Goal: Task Accomplishment & Management: Use online tool/utility

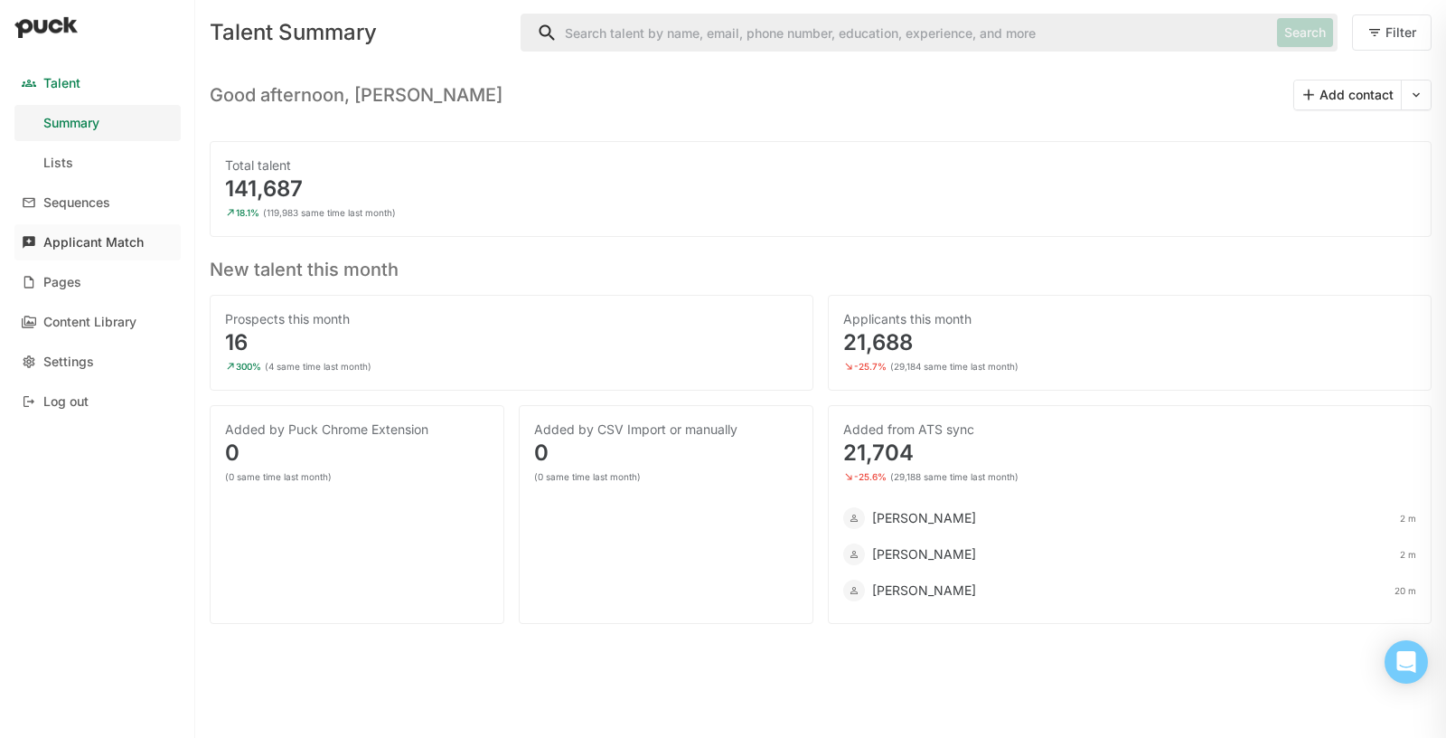
click at [143, 252] on link "Applicant Match" at bounding box center [97, 242] width 166 height 36
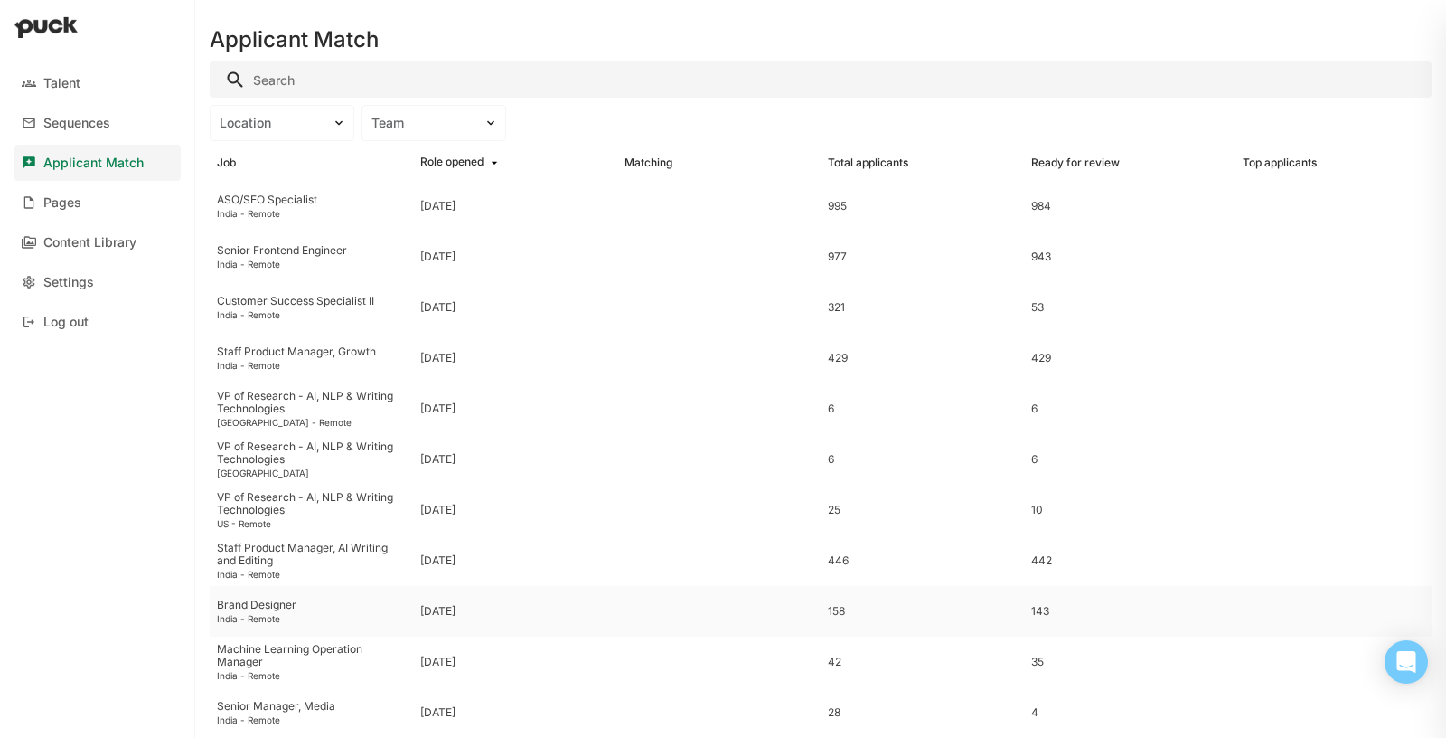
click at [275, 600] on div "Brand Designer" at bounding box center [311, 604] width 189 height 13
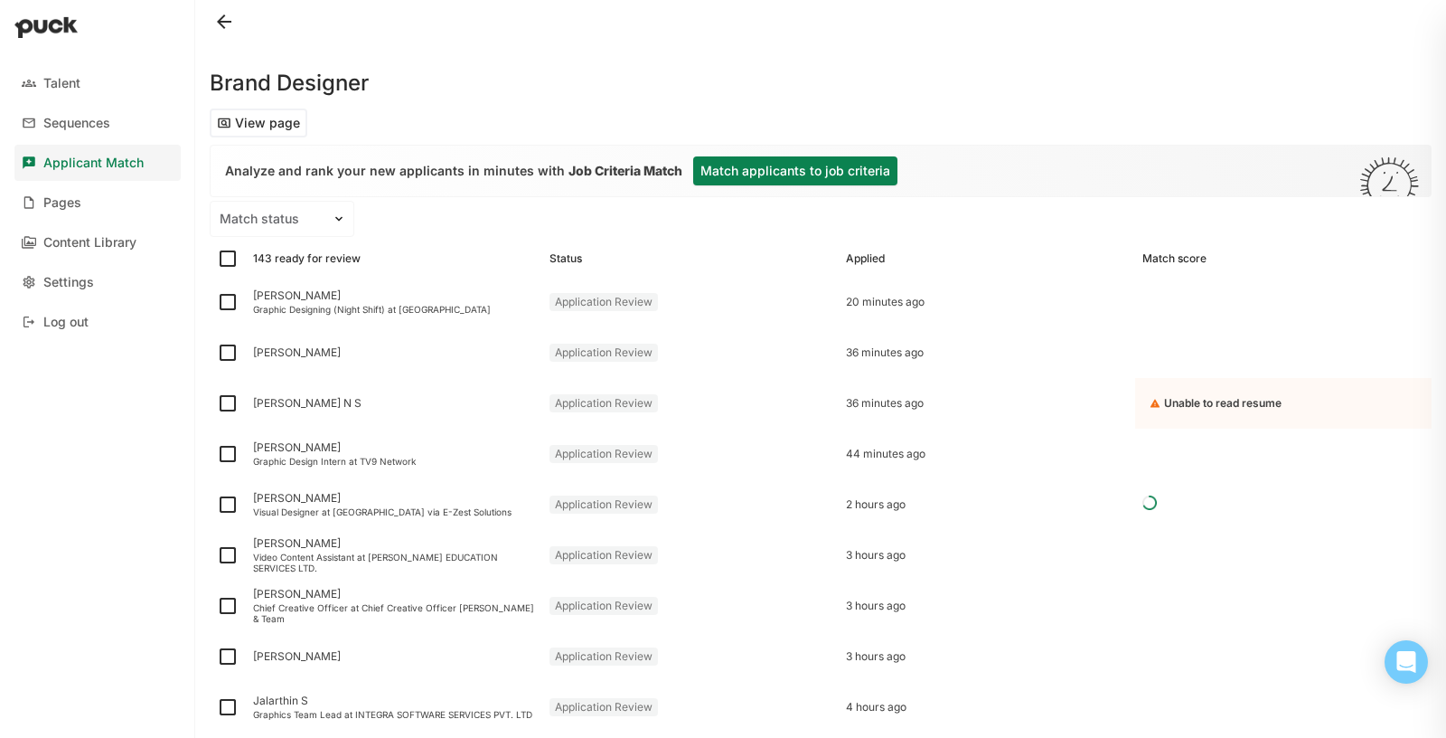
click at [805, 174] on button "Match applicants to job criteria" at bounding box center [795, 170] width 204 height 29
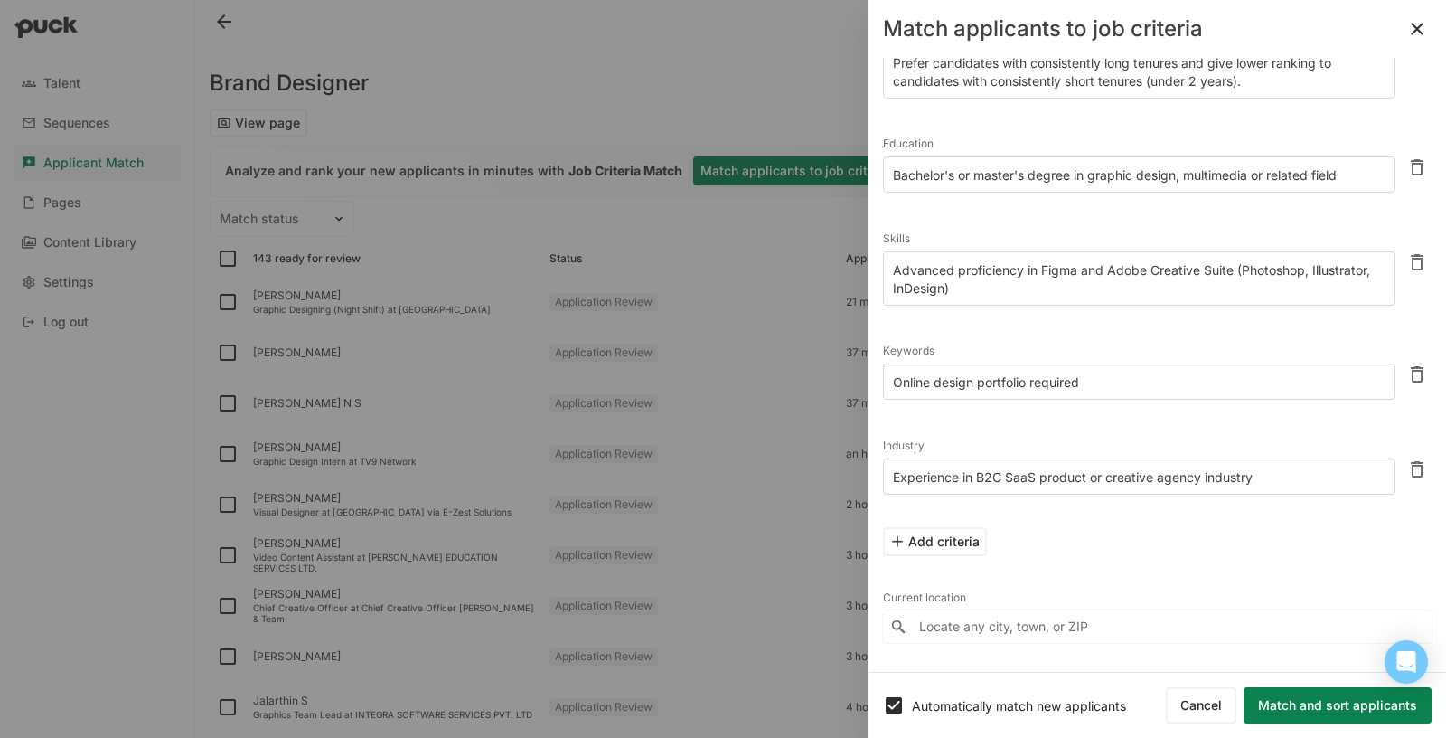
scroll to position [155, 0]
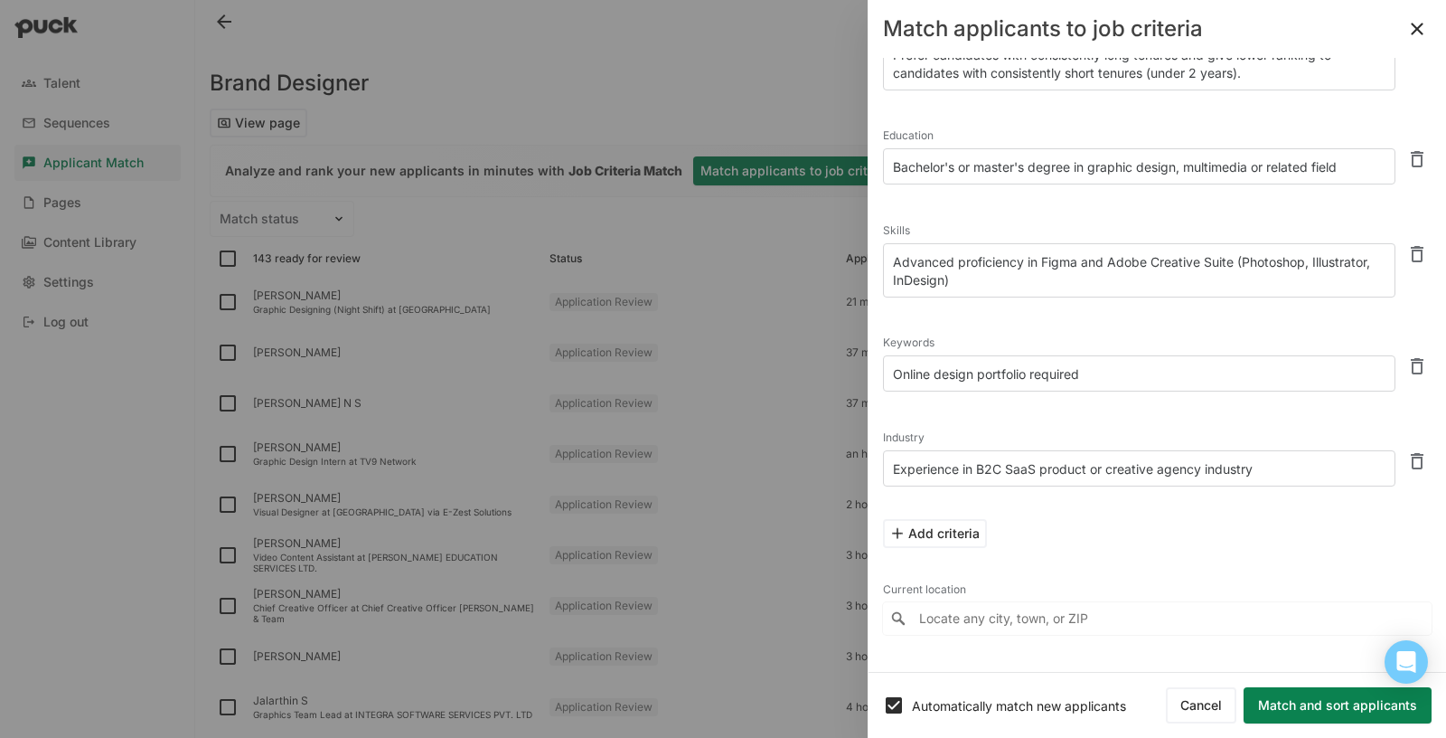
click at [1043, 610] on input "Locate any city, town, or ZIP" at bounding box center [1157, 618] width 549 height 33
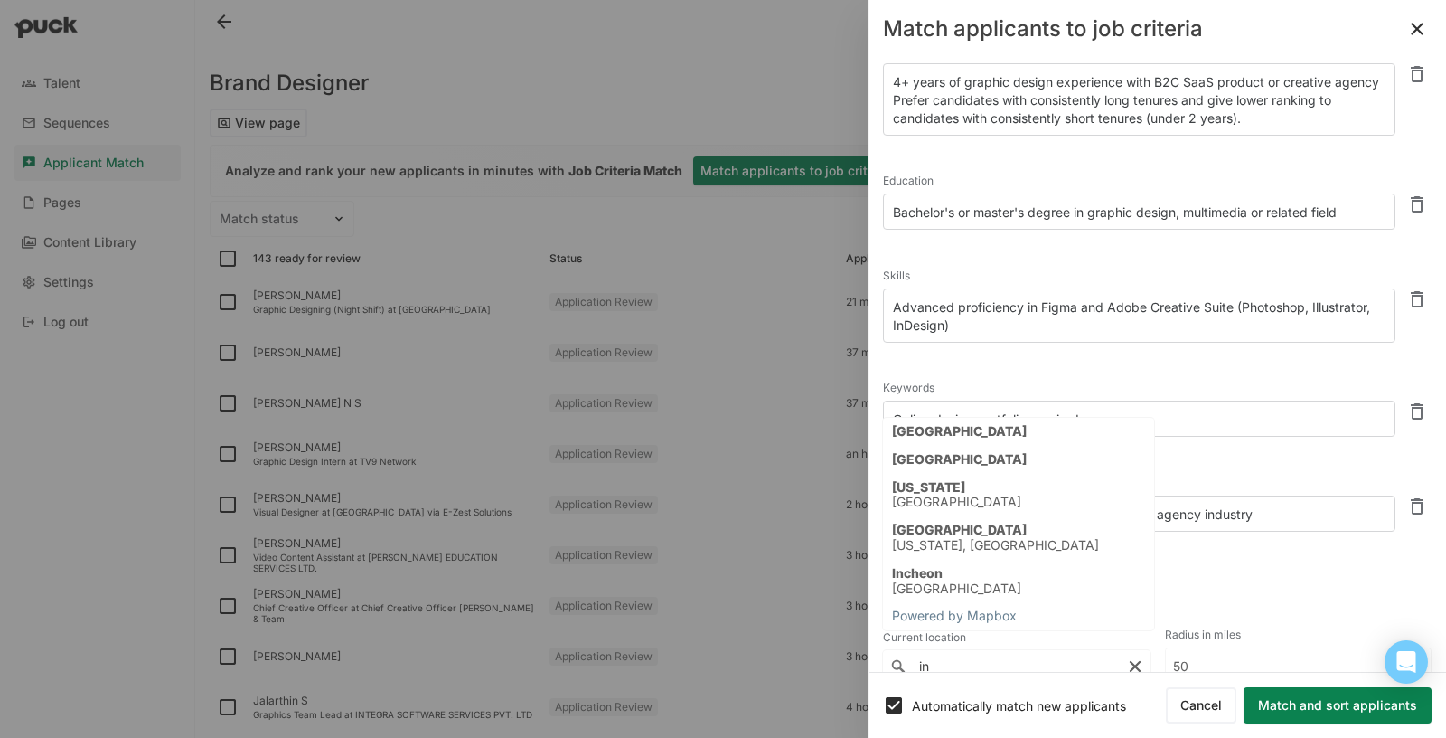
scroll to position [120, 0]
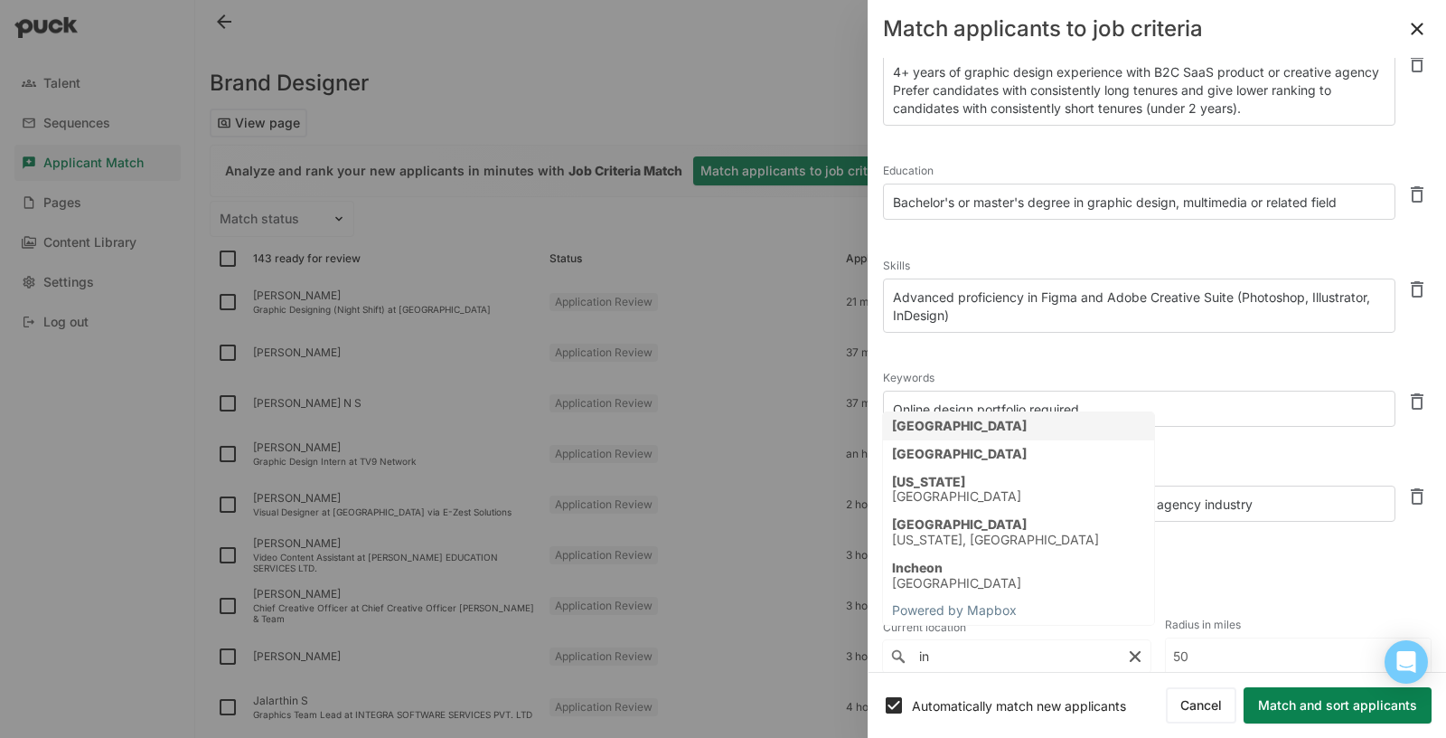
click at [1023, 423] on div "India" at bounding box center [1018, 426] width 271 height 28
type input "India"
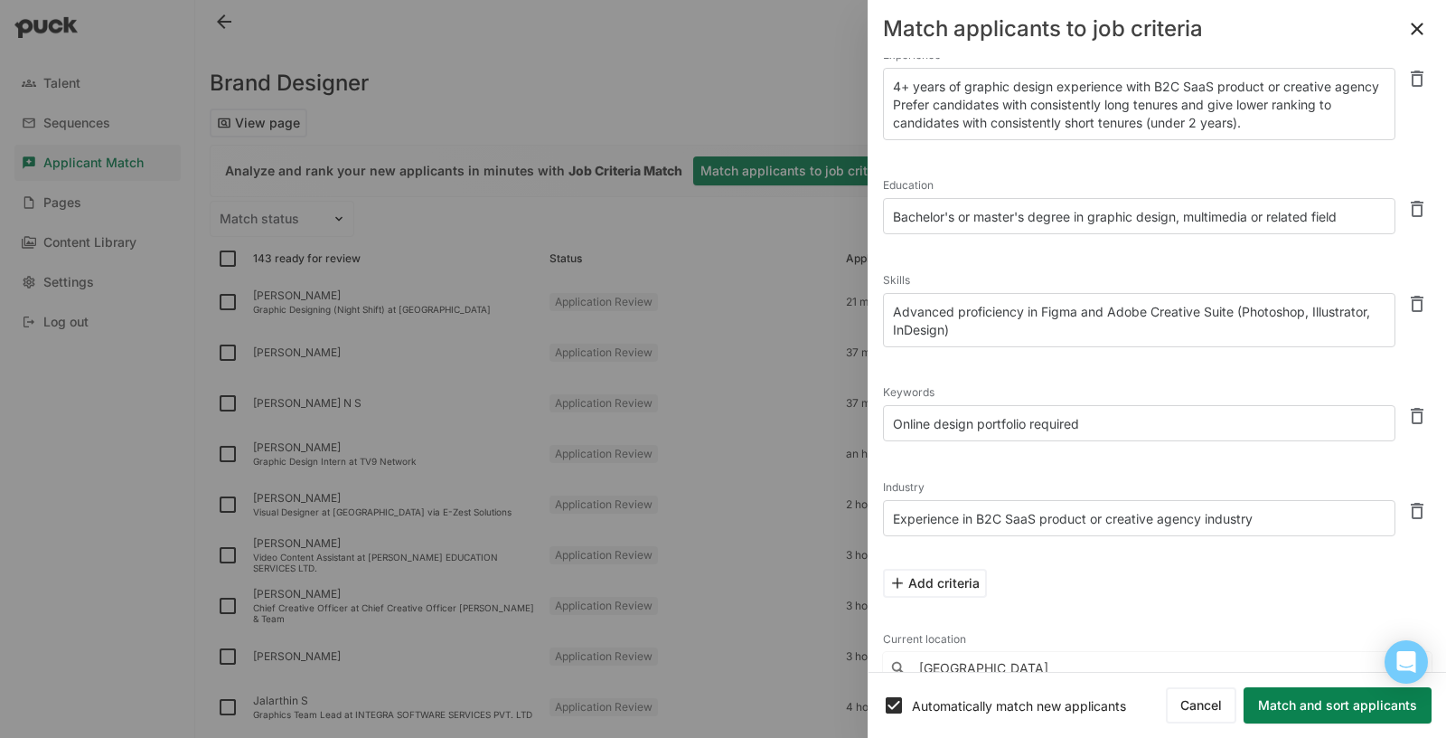
scroll to position [155, 0]
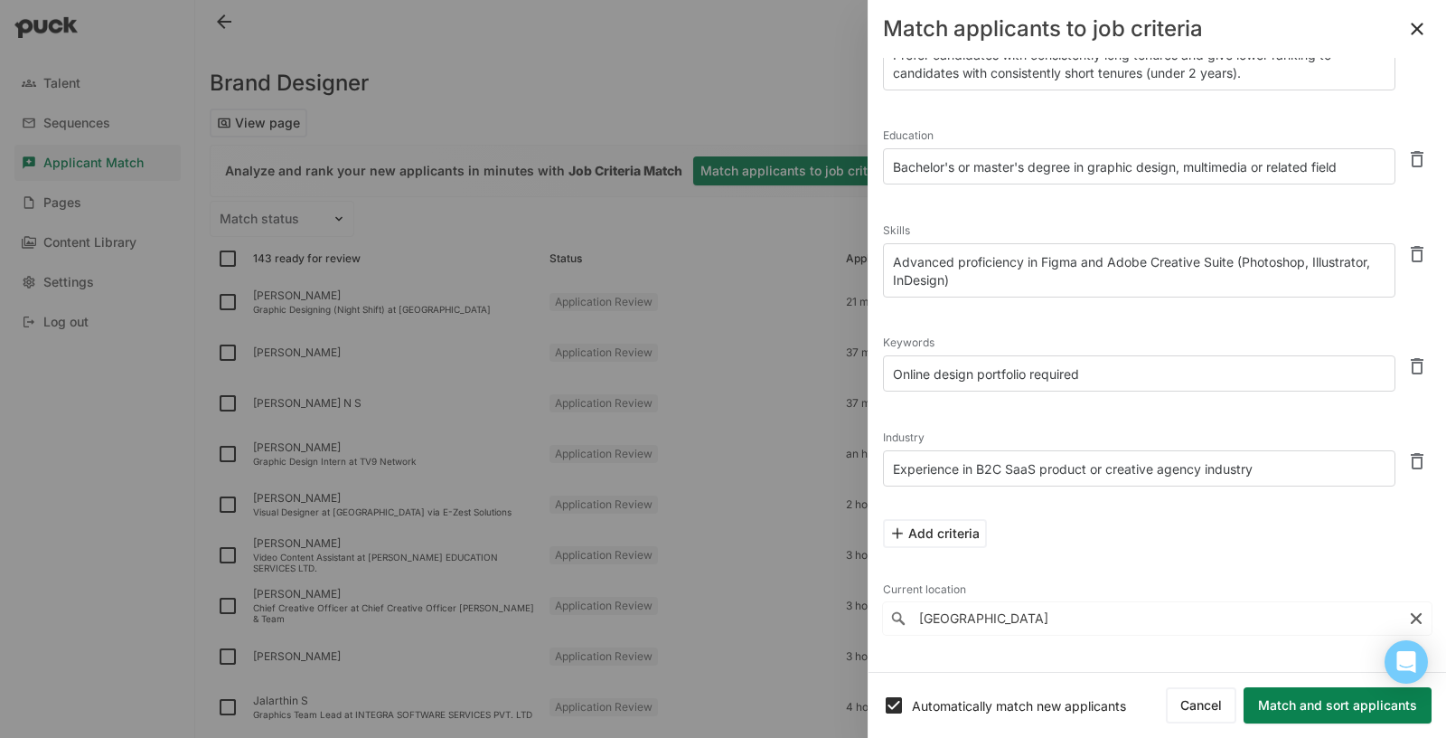
click at [1364, 706] on button "Match and sort applicants" at bounding box center [1338, 705] width 188 height 36
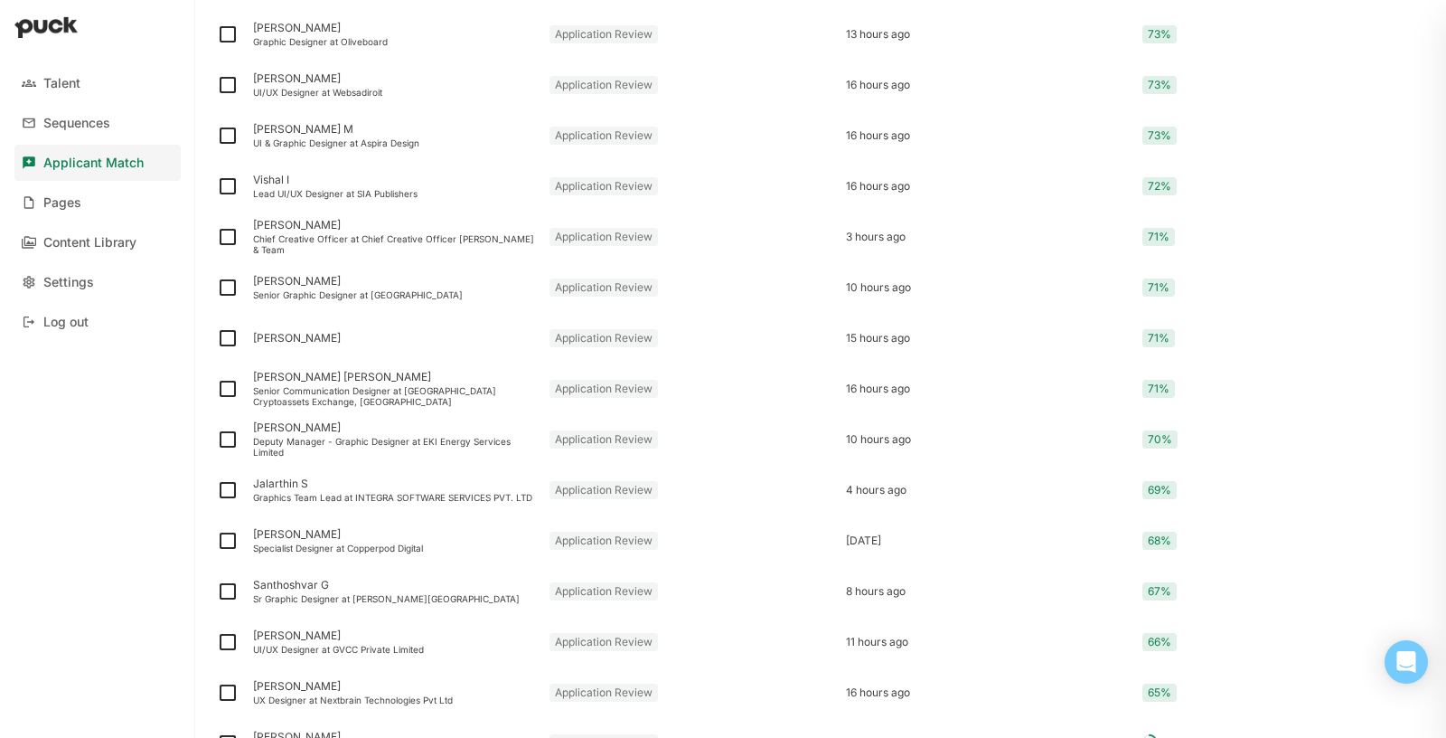
scroll to position [0, 0]
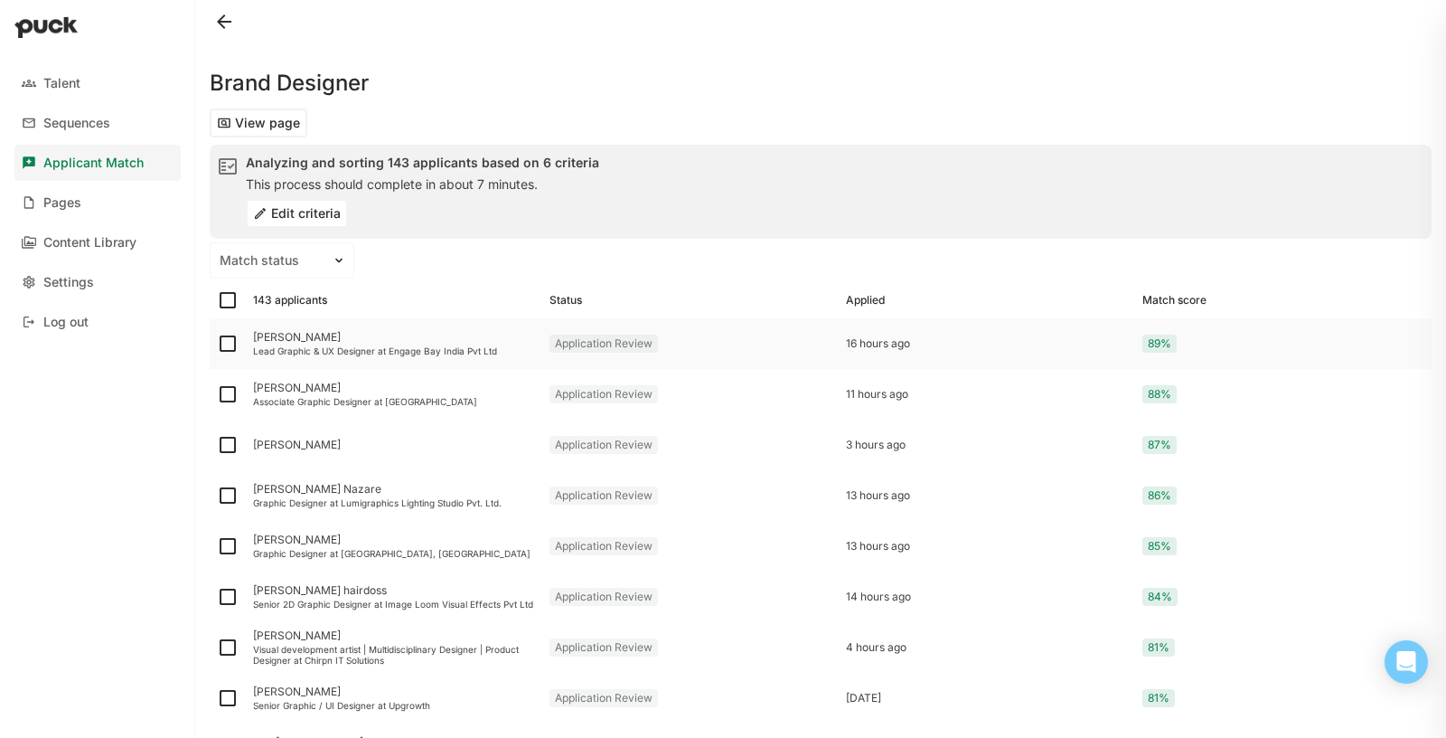
click at [328, 350] on div "Lead Graphic & UX Designer at Engage Bay India Pvt Ltd" at bounding box center [394, 350] width 282 height 11
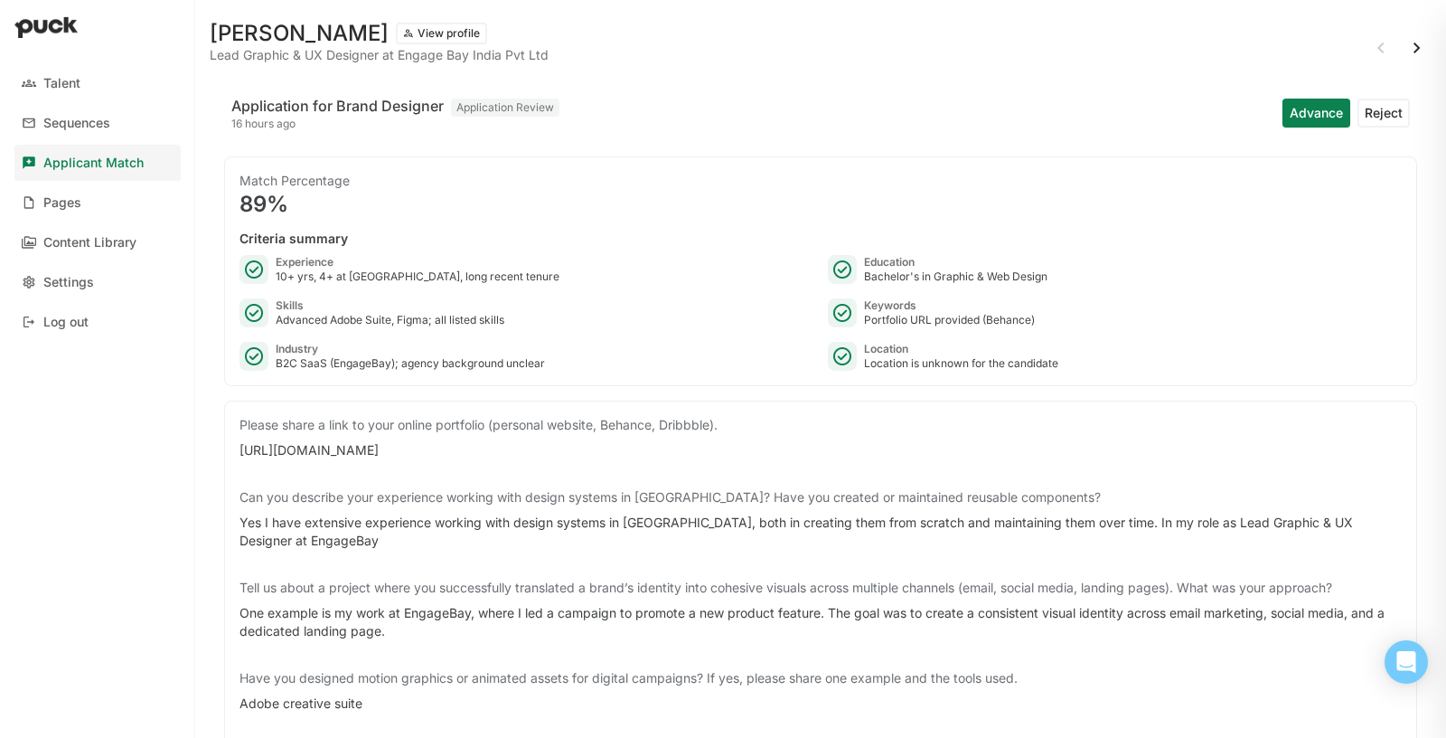
scroll to position [34, 0]
click at [372, 440] on div "https://www.behance.net/saikiranadepu" at bounding box center [821, 447] width 1162 height 18
copy div "https://www.behance.net/saikiranadepu"
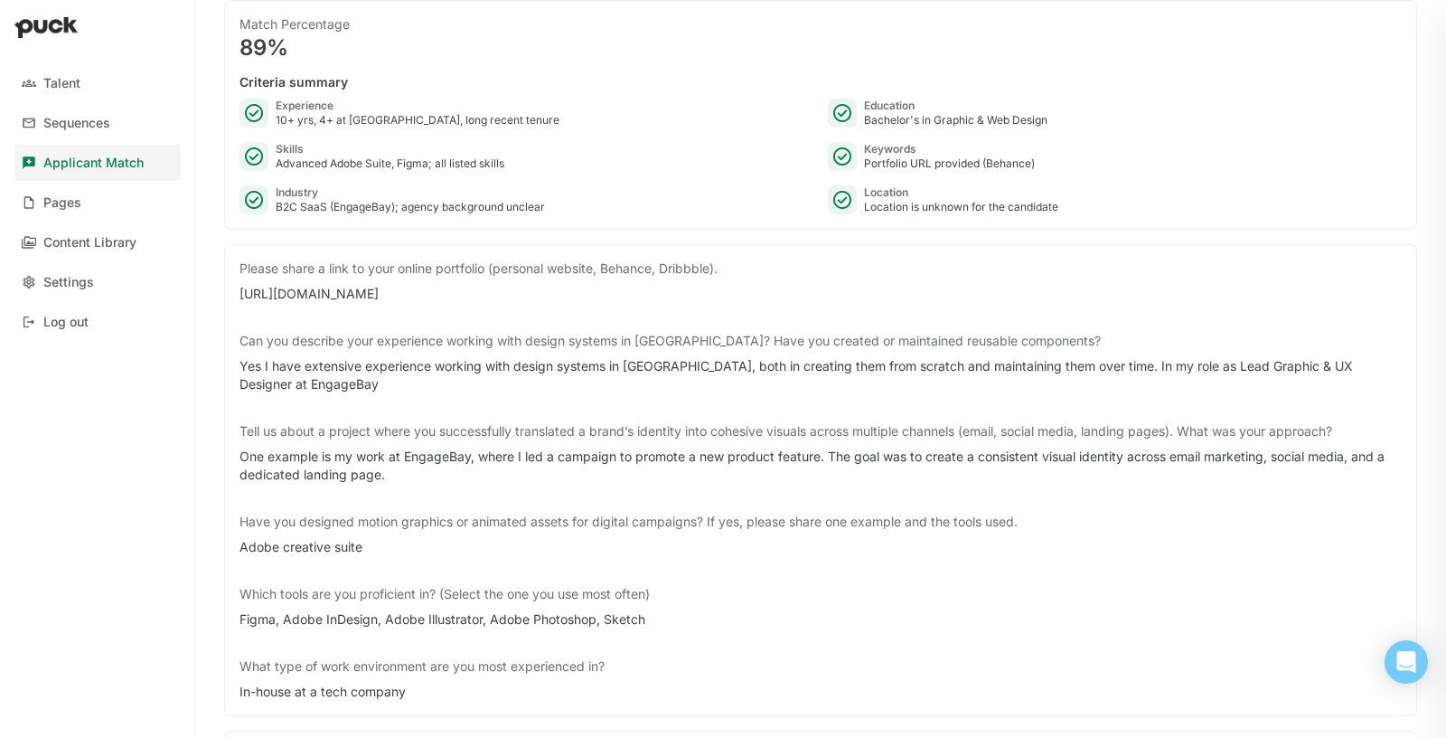
scroll to position [268, 0]
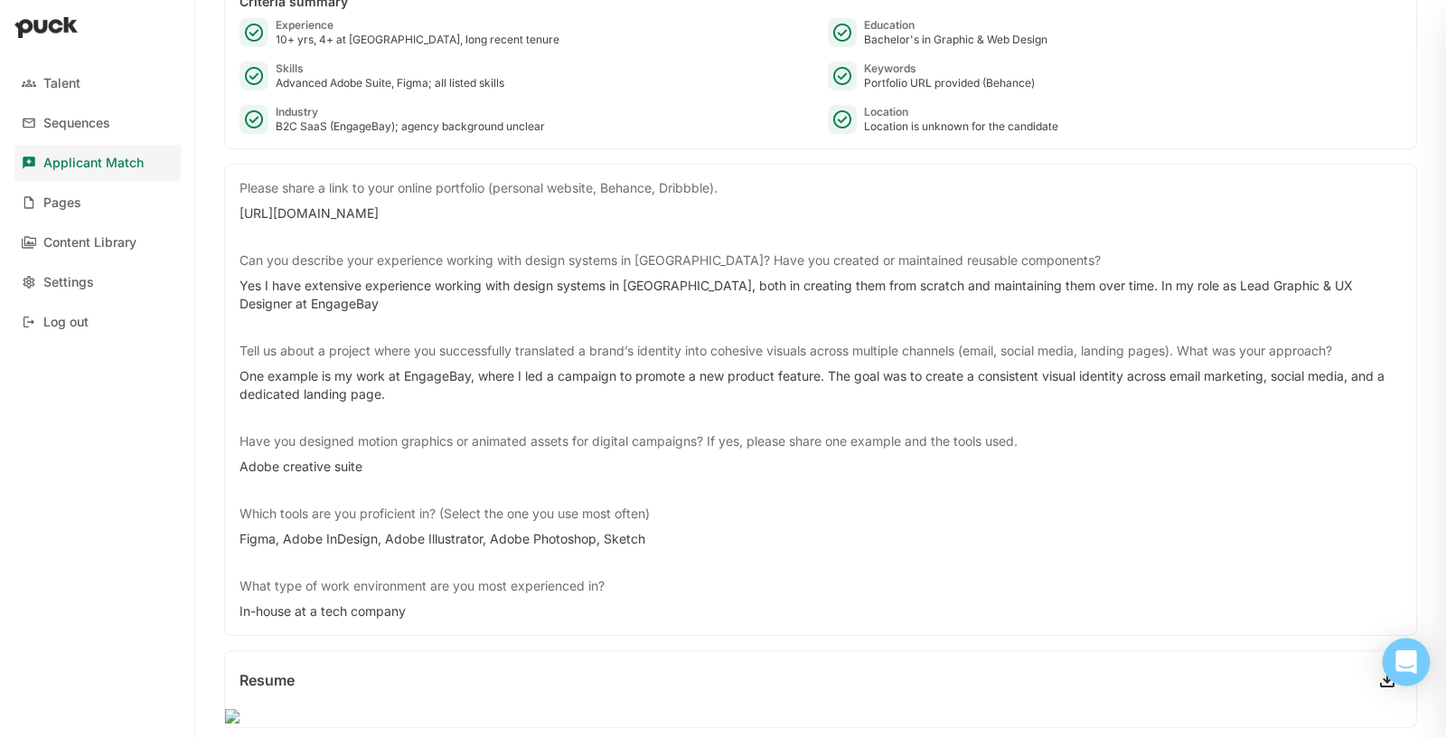
click at [1385, 682] on body "Talent Sequences Applicant Match Pages Content Library Settings Log out Saikira…" at bounding box center [723, 369] width 1446 height 738
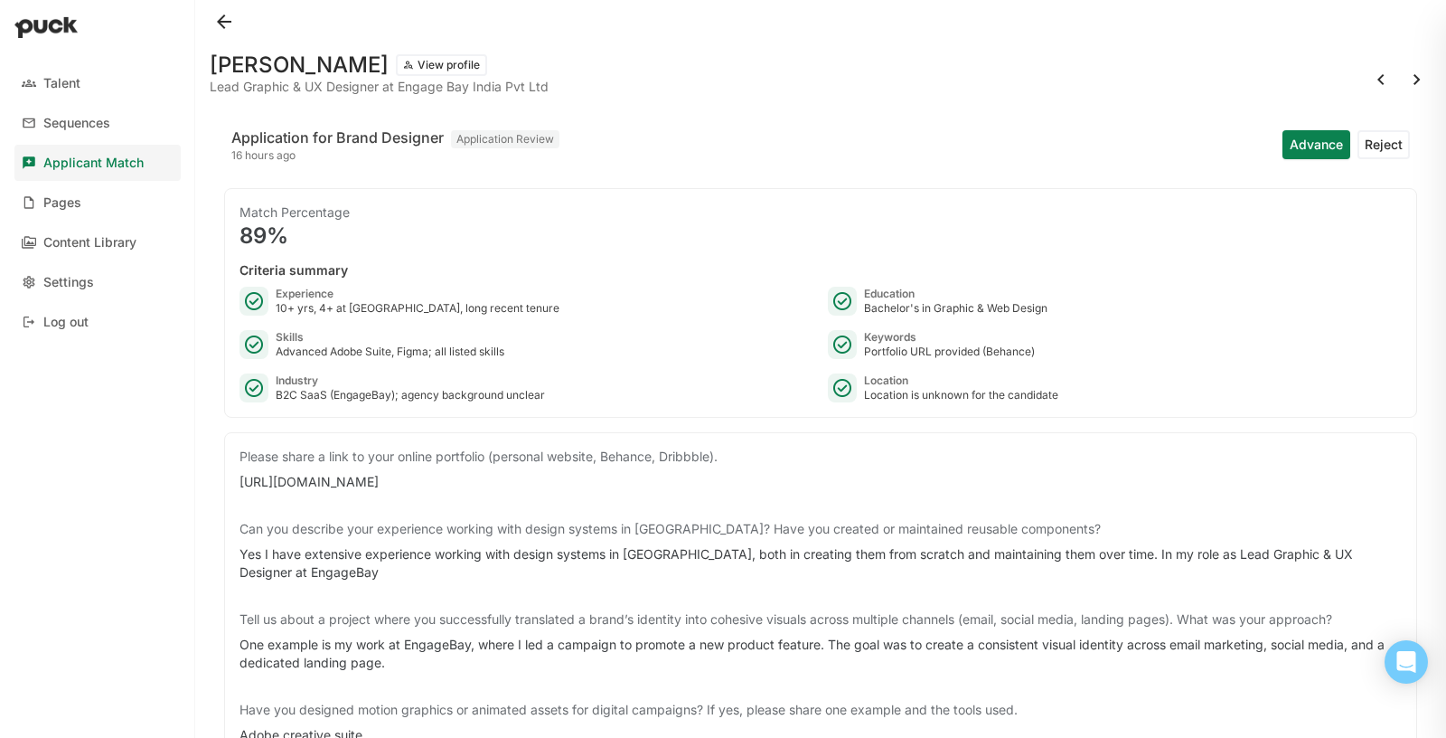
click at [403, 67] on button "View profile" at bounding box center [441, 65] width 91 height 22
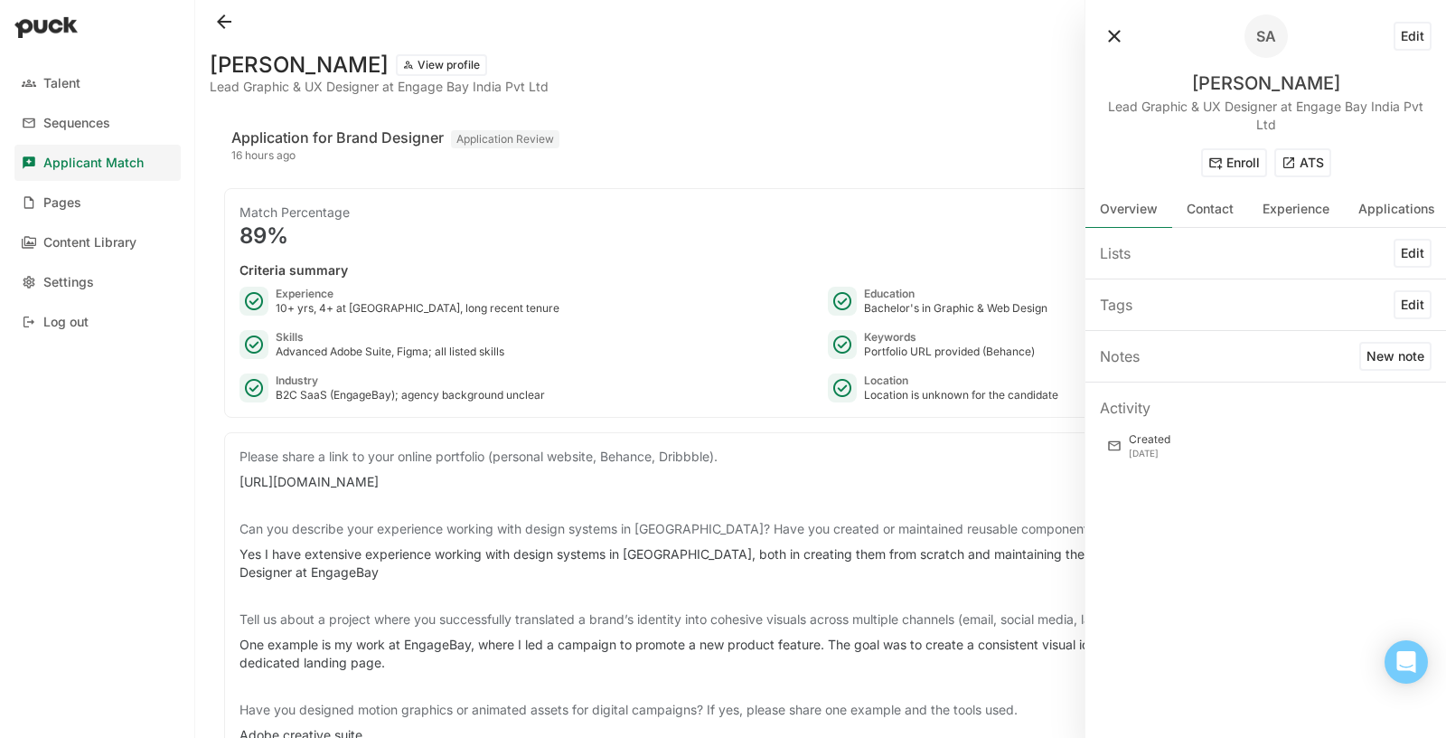
click at [1299, 174] on button "ATS" at bounding box center [1303, 162] width 57 height 29
click at [1111, 31] on button at bounding box center [1114, 36] width 29 height 29
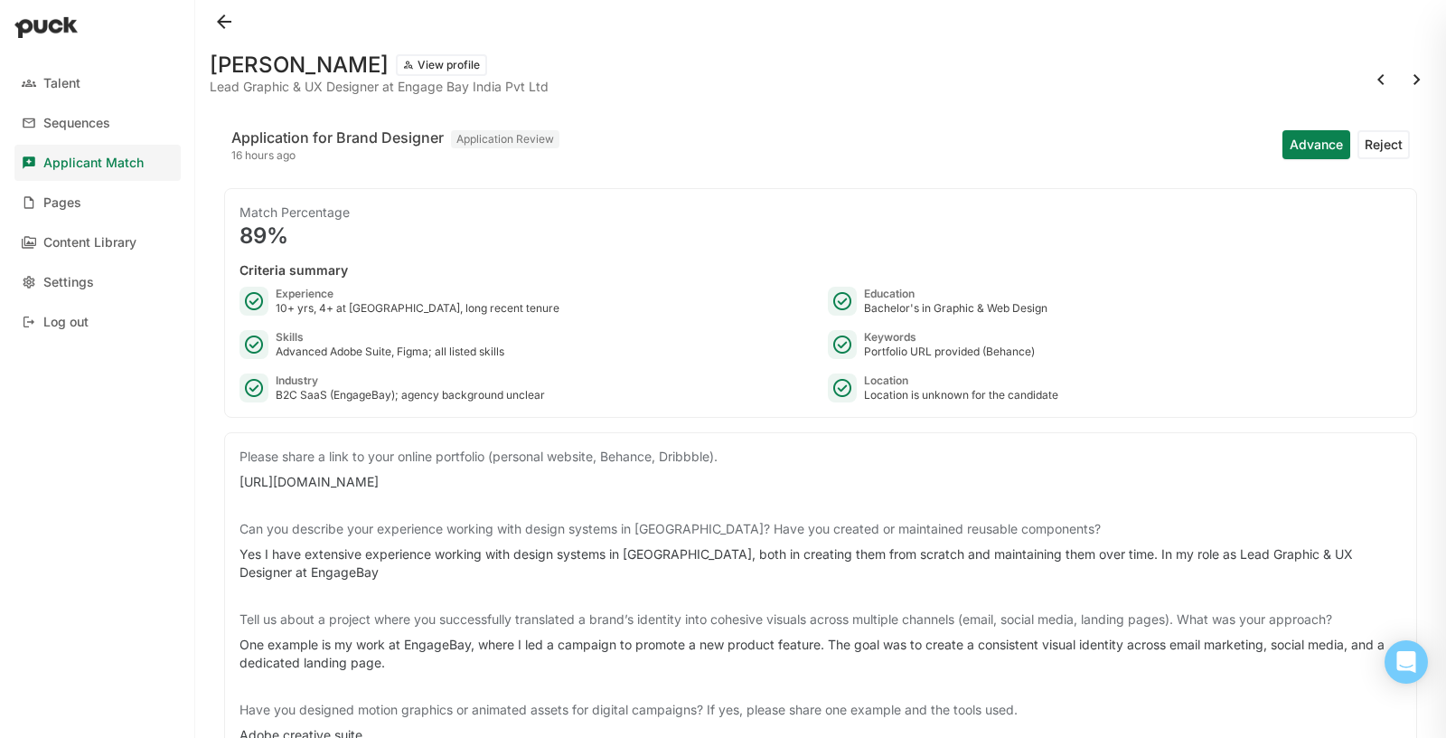
click at [219, 31] on button at bounding box center [224, 21] width 29 height 29
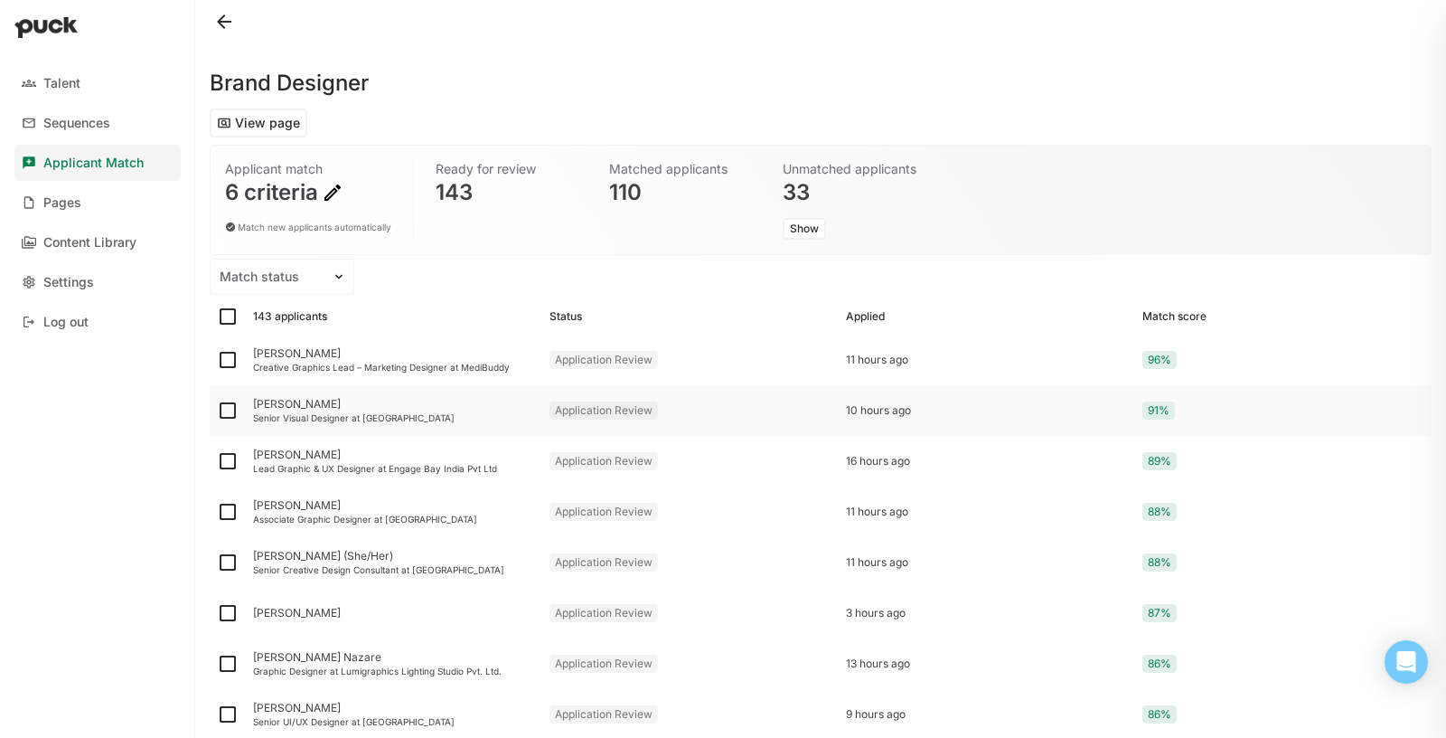
scroll to position [13, 0]
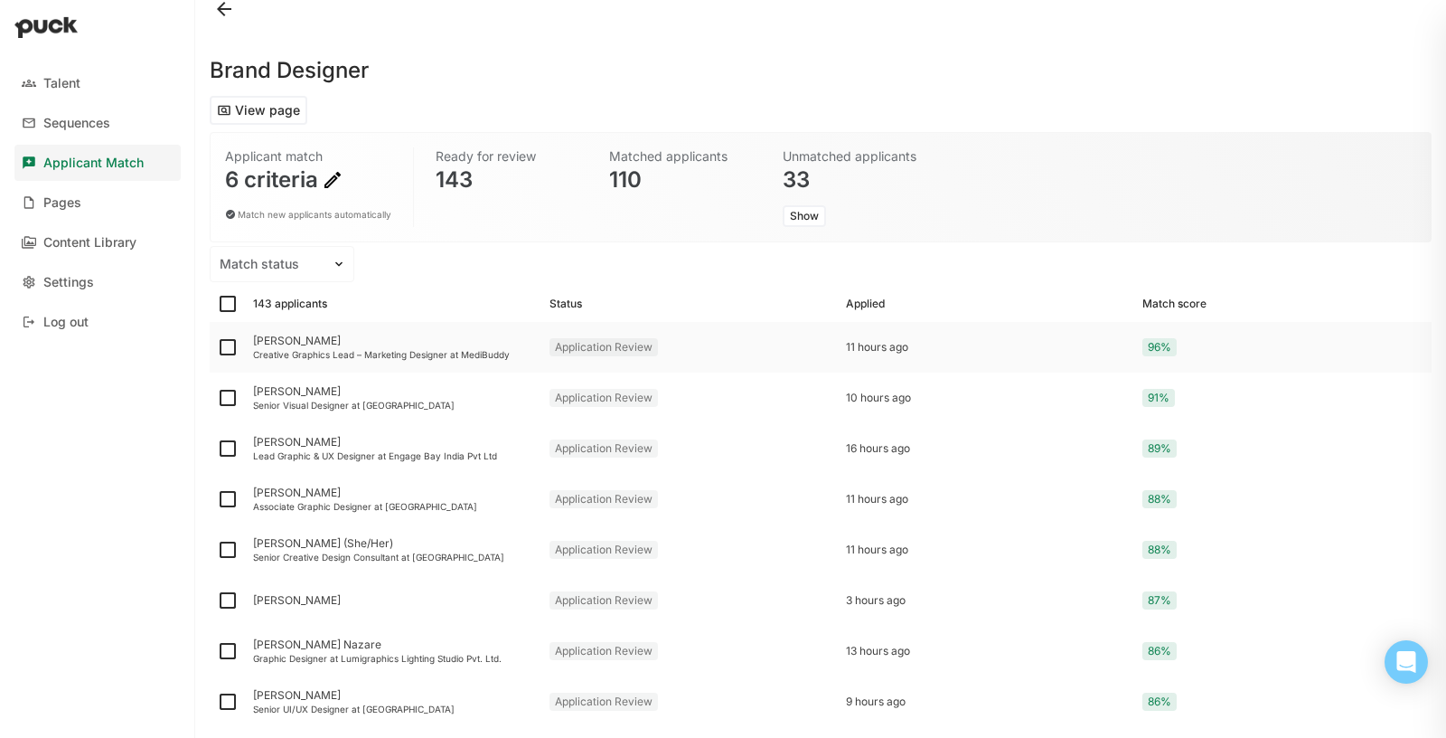
click at [318, 339] on div "Ajay Rawat" at bounding box center [394, 340] width 282 height 13
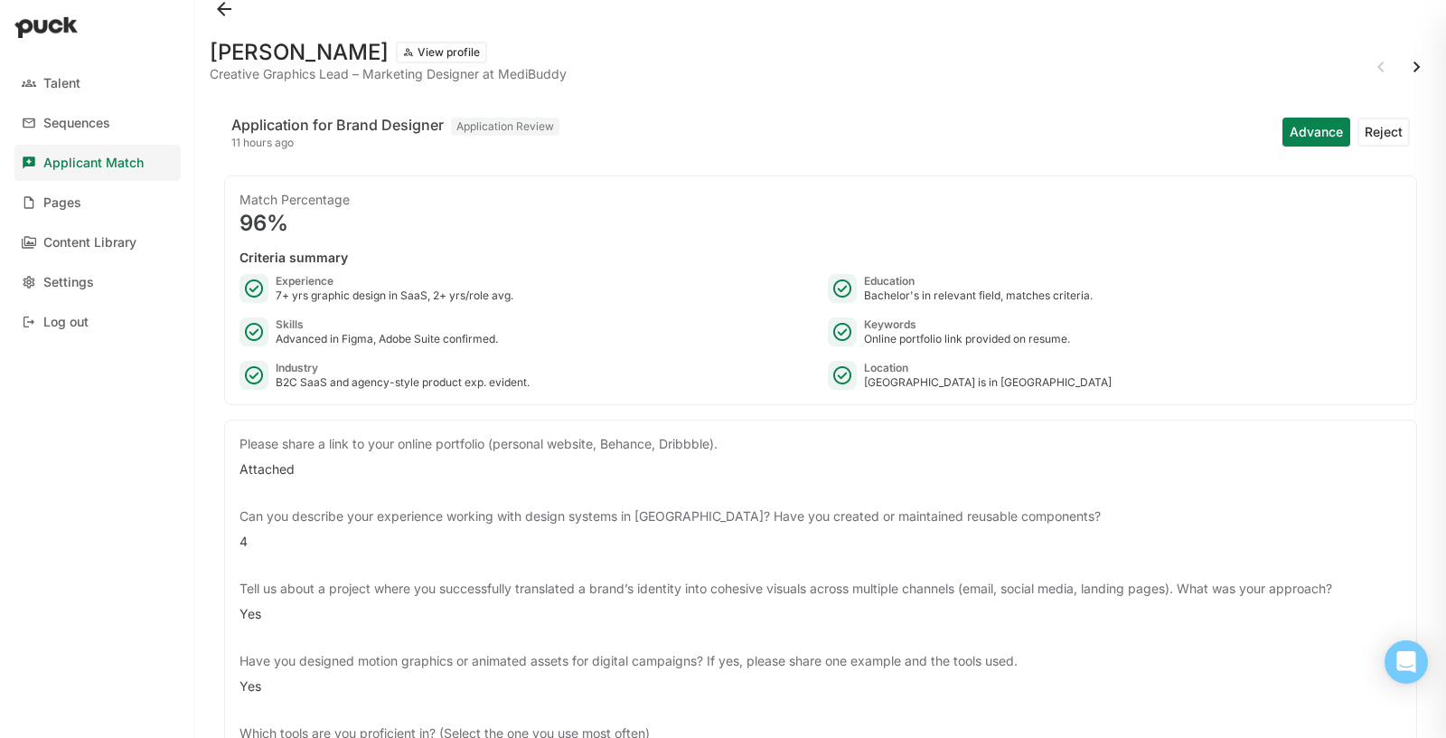
click at [407, 60] on button "View profile" at bounding box center [441, 53] width 91 height 22
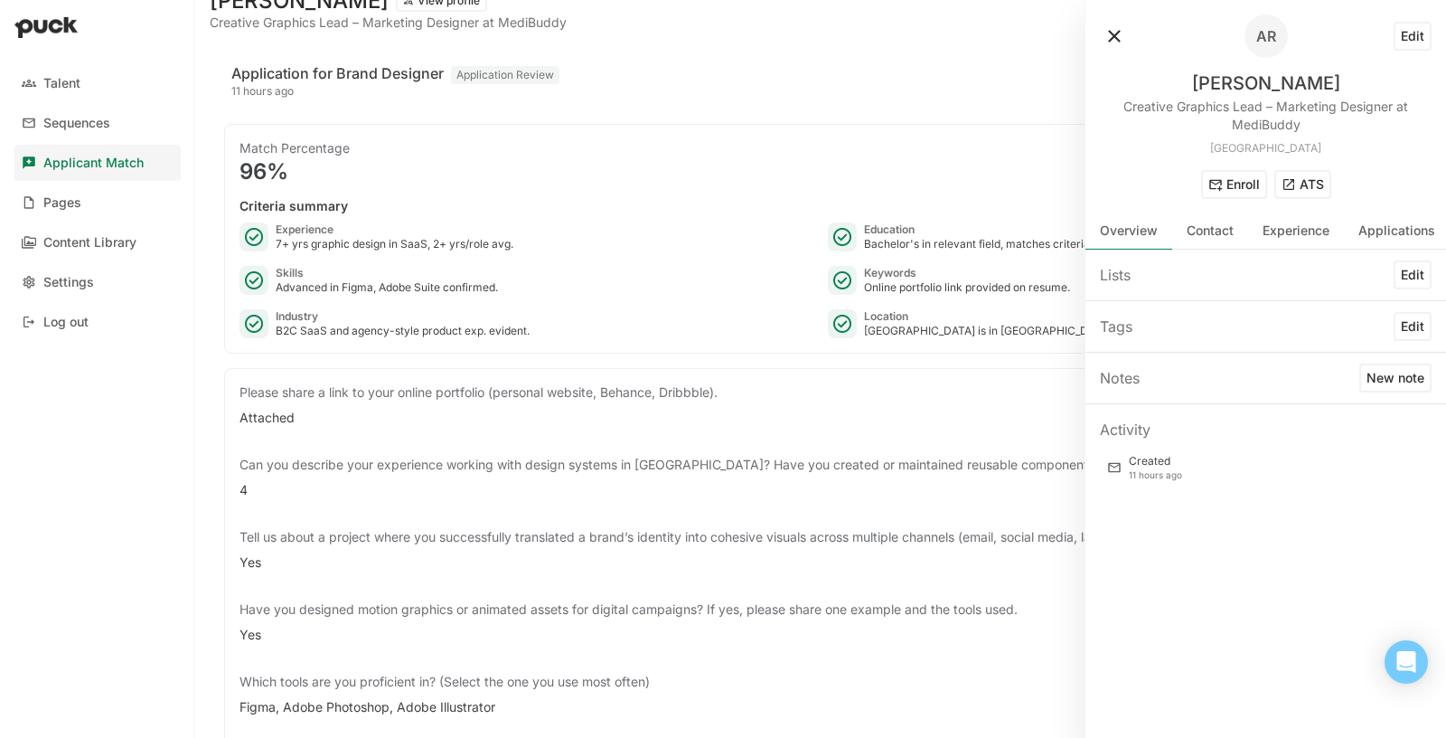
scroll to position [337, 0]
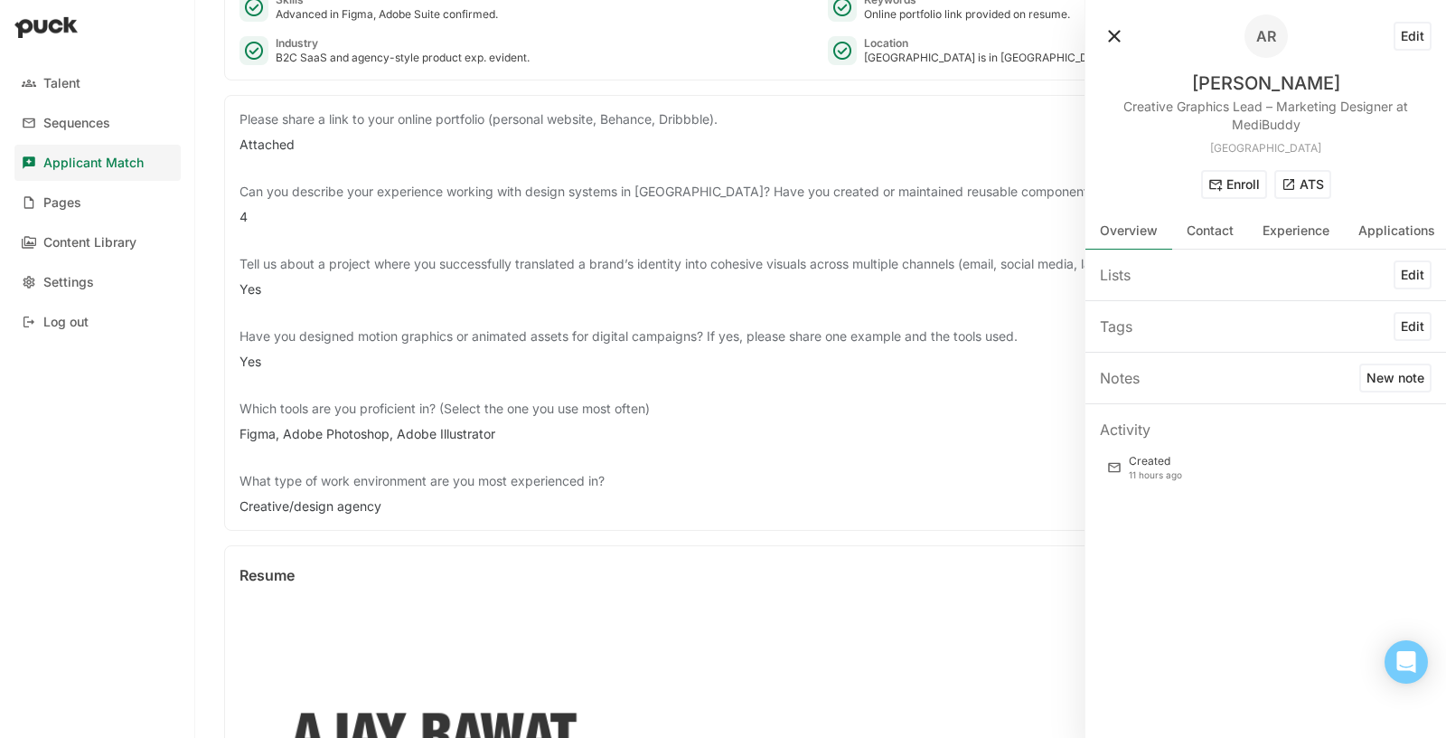
click at [1305, 184] on button "ATS" at bounding box center [1303, 184] width 57 height 29
click at [1117, 29] on button at bounding box center [1114, 36] width 29 height 29
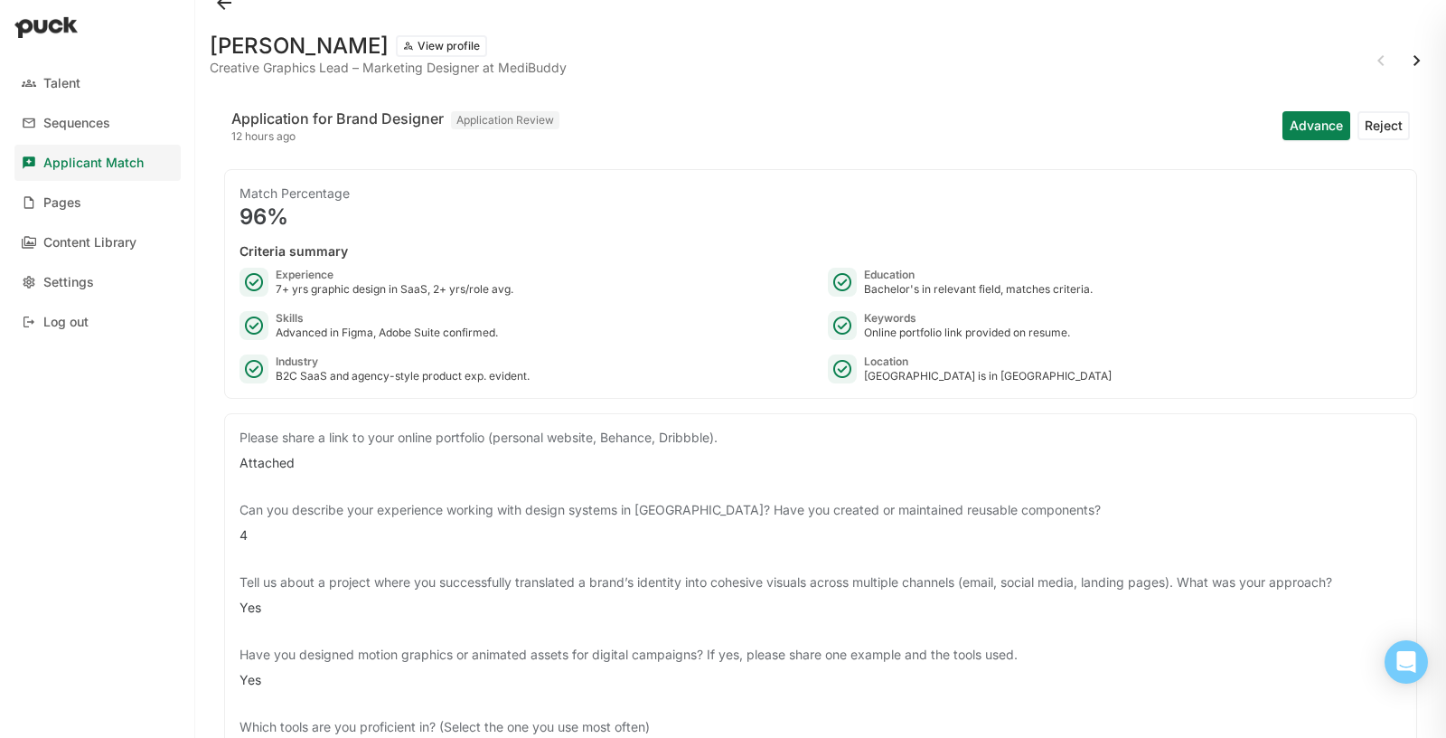
scroll to position [0, 0]
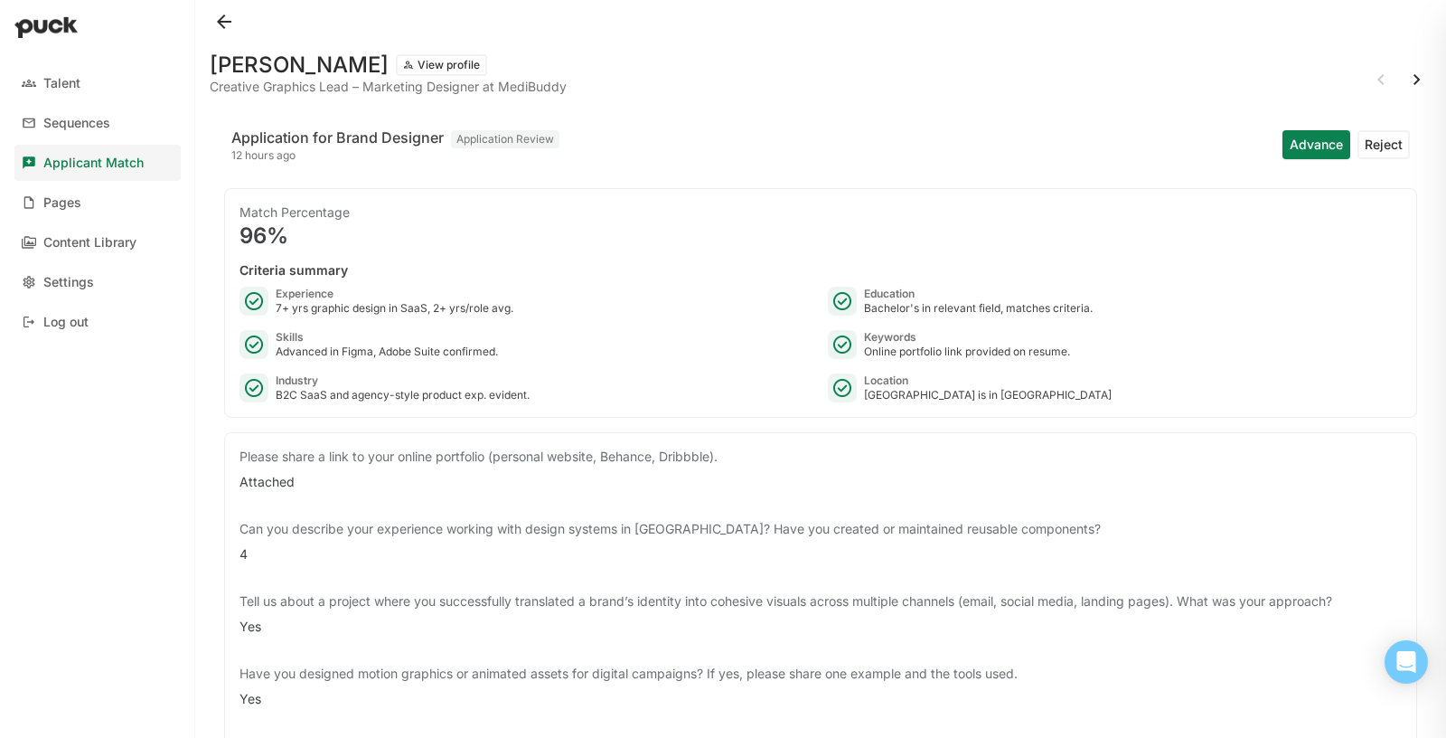
click at [1430, 72] on button at bounding box center [1417, 79] width 29 height 29
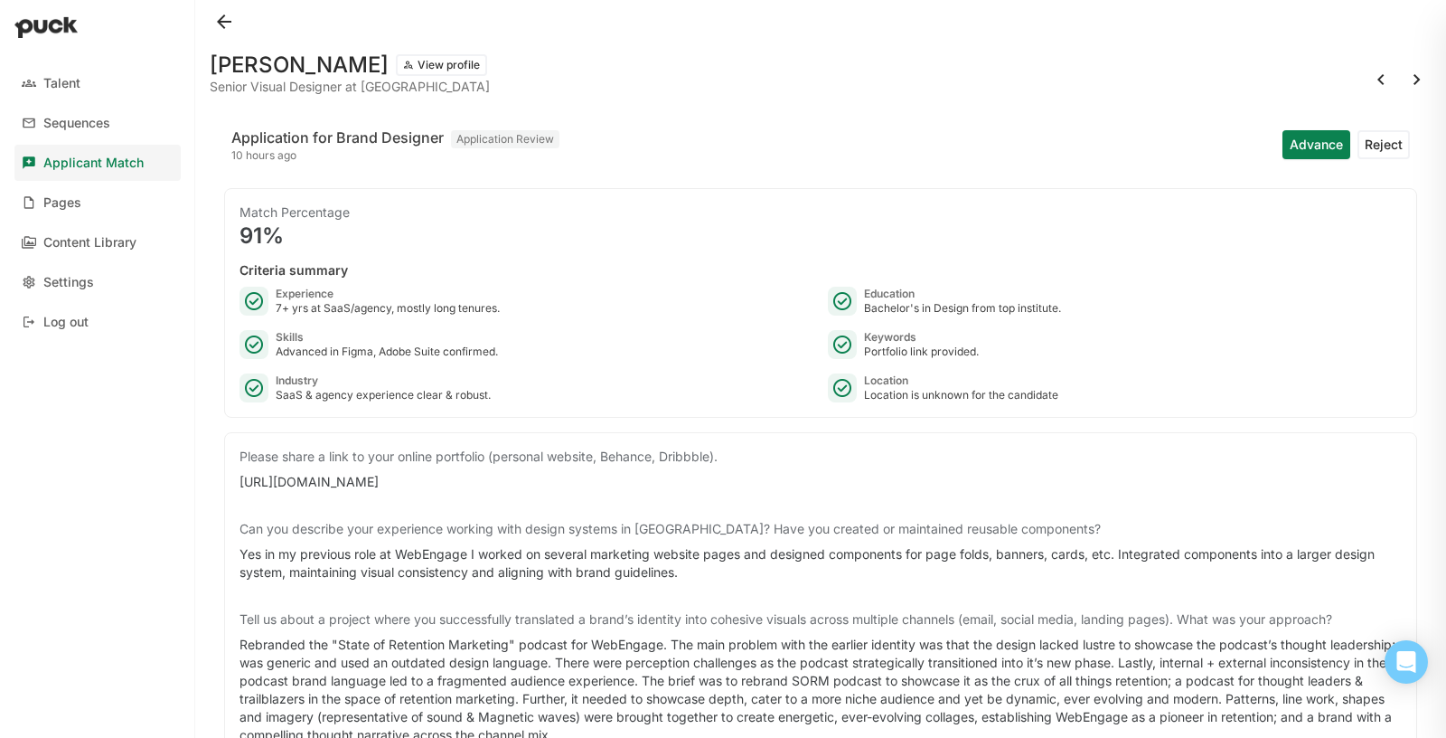
click at [417, 66] on button "View profile" at bounding box center [441, 65] width 91 height 22
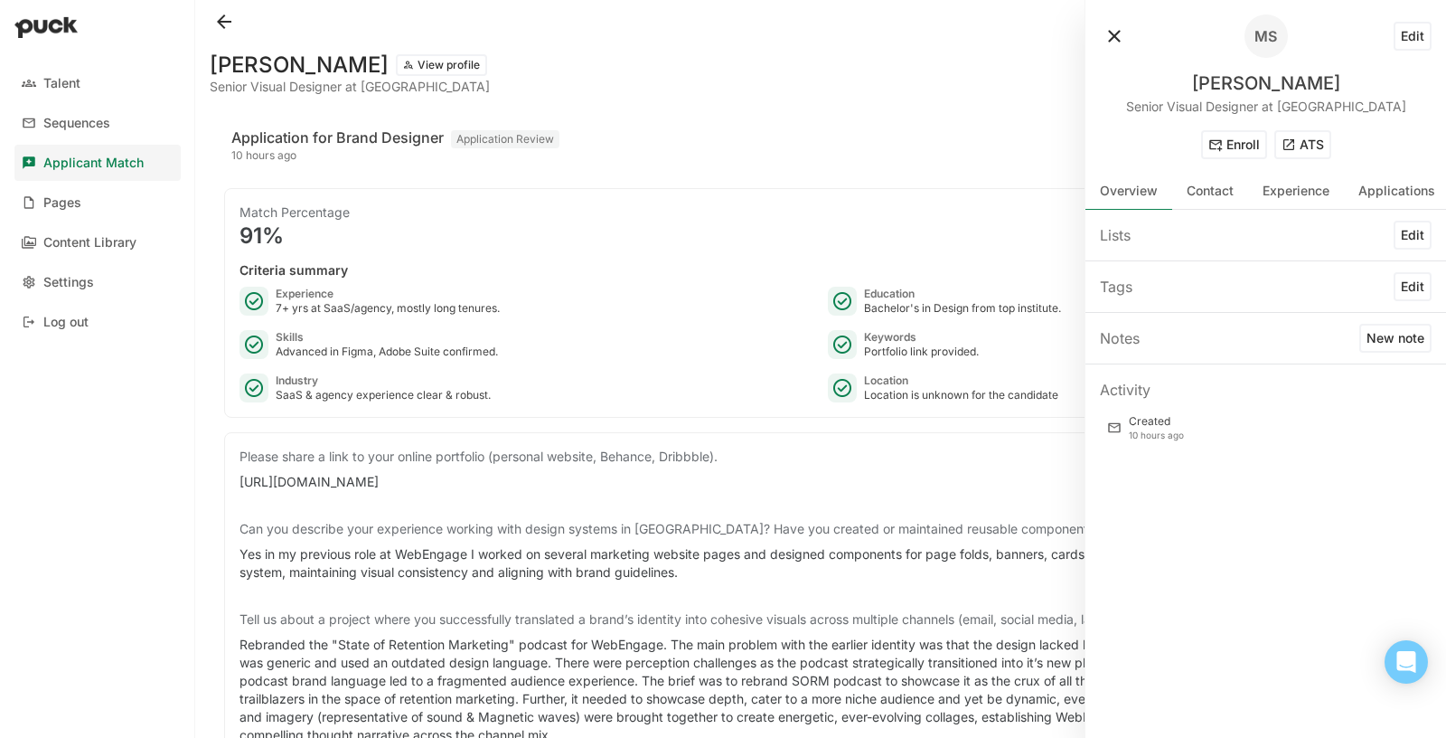
click at [400, 476] on div "https://designportfoliomehr.com/" at bounding box center [821, 482] width 1162 height 18
copy div "https://designportfoliomehr.com/"
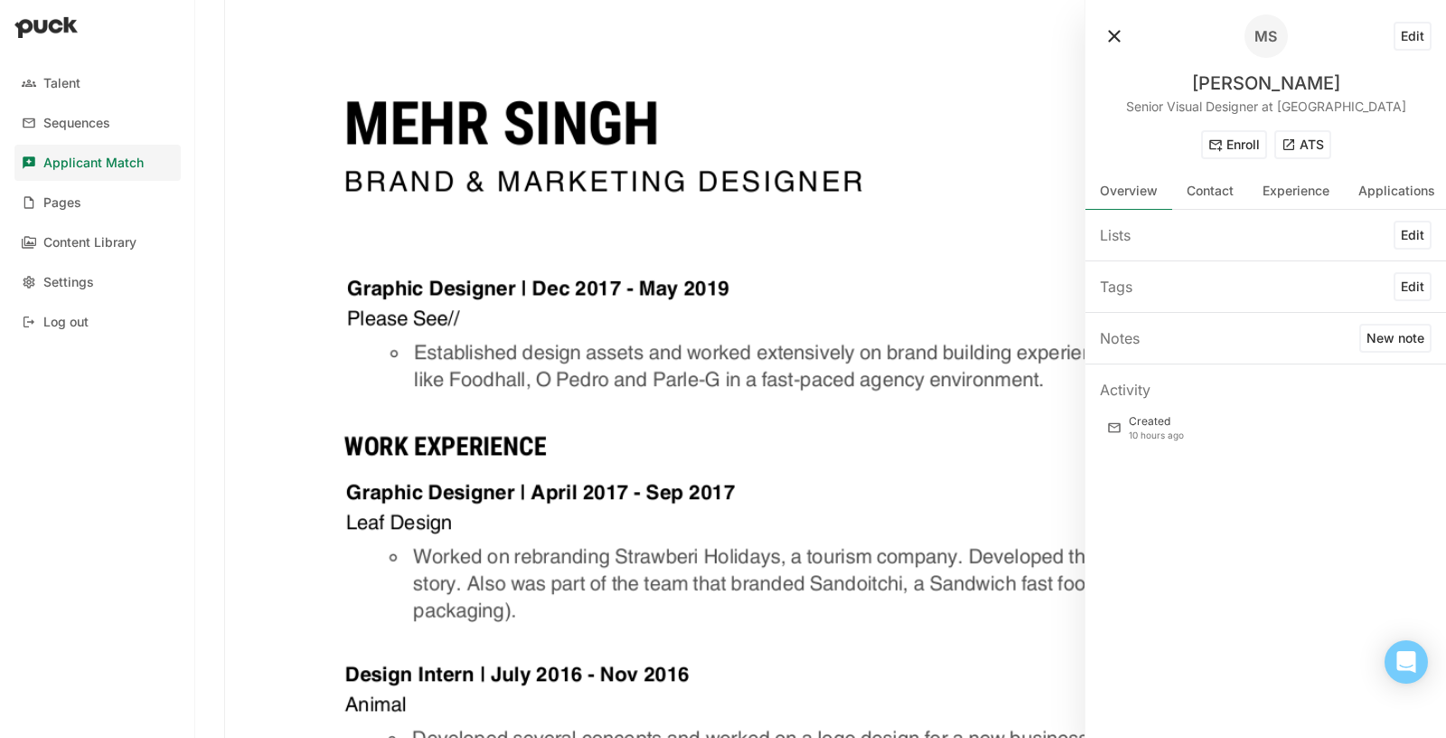
scroll to position [2781, 0]
